Goal: Information Seeking & Learning: Learn about a topic

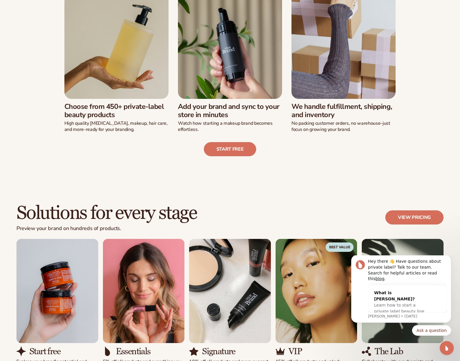
scroll to position [182, 0]
click at [448, 258] on icon "Dismiss notification" at bounding box center [449, 256] width 3 height 3
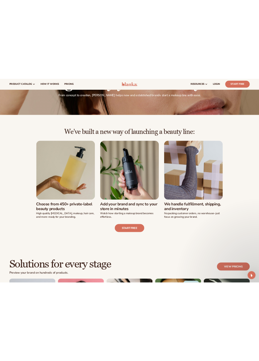
scroll to position [0, 0]
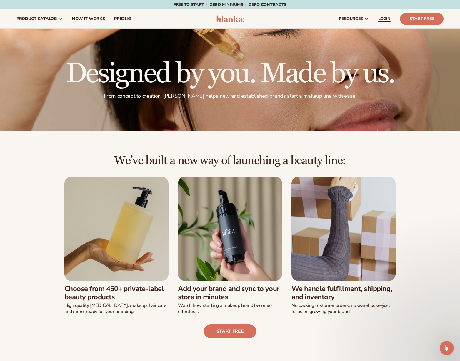
click at [384, 19] on span "LOGIN" at bounding box center [384, 18] width 12 height 5
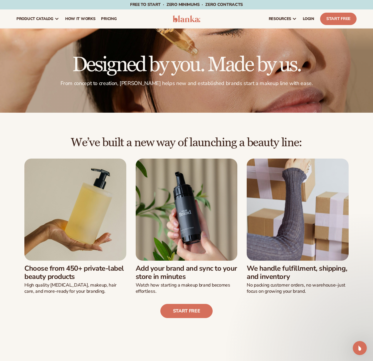
drag, startPoint x: 369, startPoint y: 35, endPoint x: 372, endPoint y: 35, distance: 3.5
click at [369, 35] on div at bounding box center [186, 71] width 373 height 84
drag, startPoint x: 357, startPoint y: 38, endPoint x: 282, endPoint y: 46, distance: 75.6
click at [275, 46] on div at bounding box center [186, 71] width 373 height 84
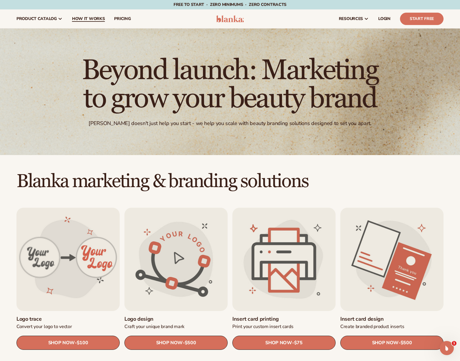
click at [76, 16] on span "How It Works" at bounding box center [88, 18] width 33 height 5
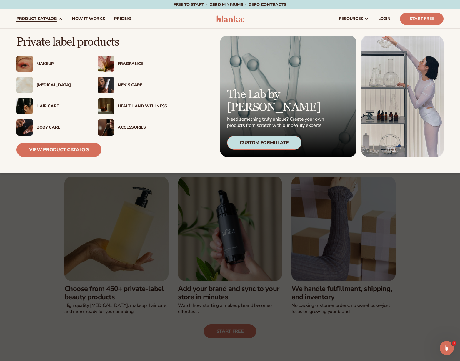
click at [283, 108] on p "The Lab by [PERSON_NAME]" at bounding box center [276, 101] width 99 height 26
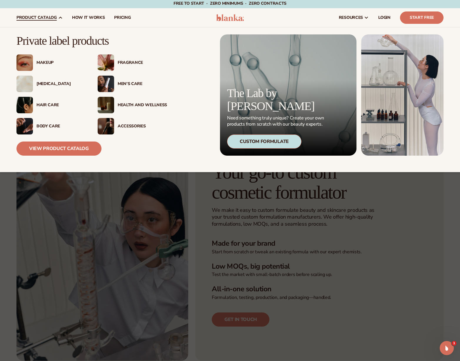
scroll to position [1, 0]
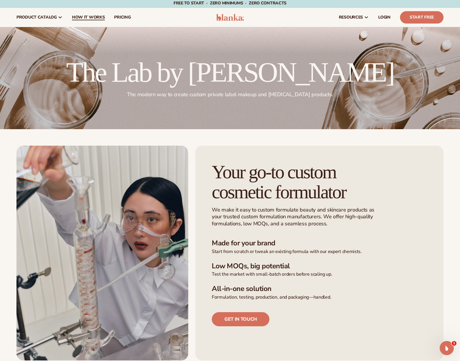
click at [83, 16] on span "How It Works" at bounding box center [88, 17] width 33 height 5
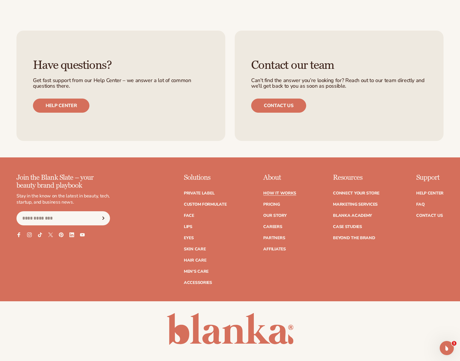
scroll to position [1278, 0]
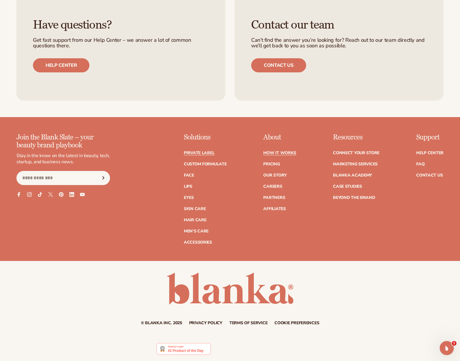
click at [201, 152] on link "Private label" at bounding box center [199, 153] width 31 height 4
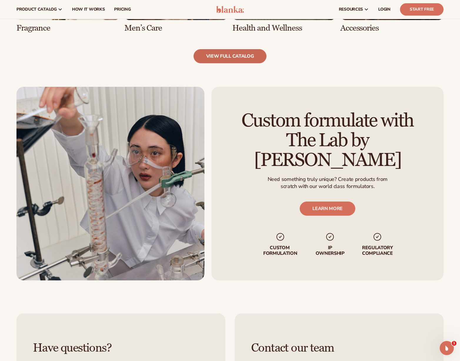
scroll to position [649, 0]
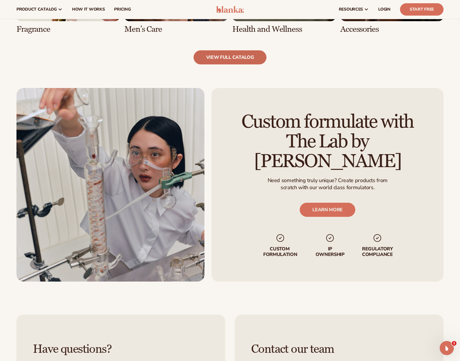
click at [225, 58] on link "view full catalog" at bounding box center [229, 57] width 73 height 14
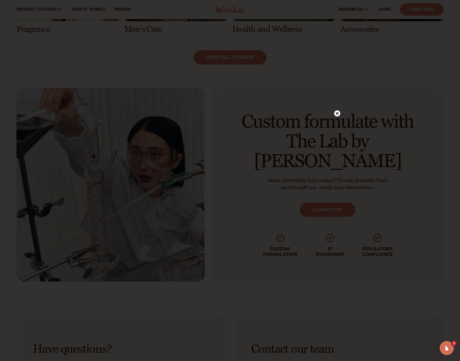
drag, startPoint x: 339, startPoint y: 114, endPoint x: 336, endPoint y: 113, distance: 3.2
click at [339, 114] on circle at bounding box center [337, 113] width 6 height 6
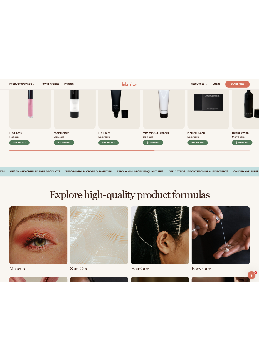
scroll to position [212, 0]
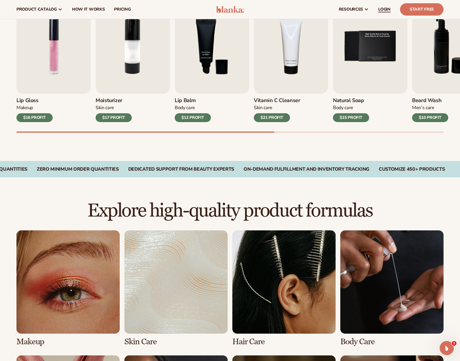
click at [387, 9] on span "LOGIN" at bounding box center [384, 9] width 12 height 5
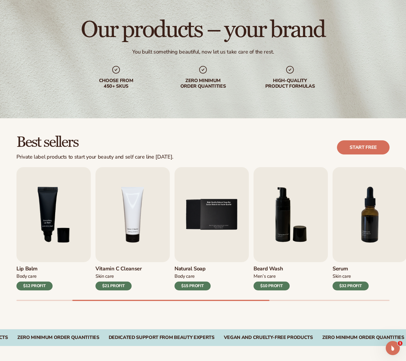
scroll to position [0, 0]
